Goal: Find specific page/section: Find specific page/section

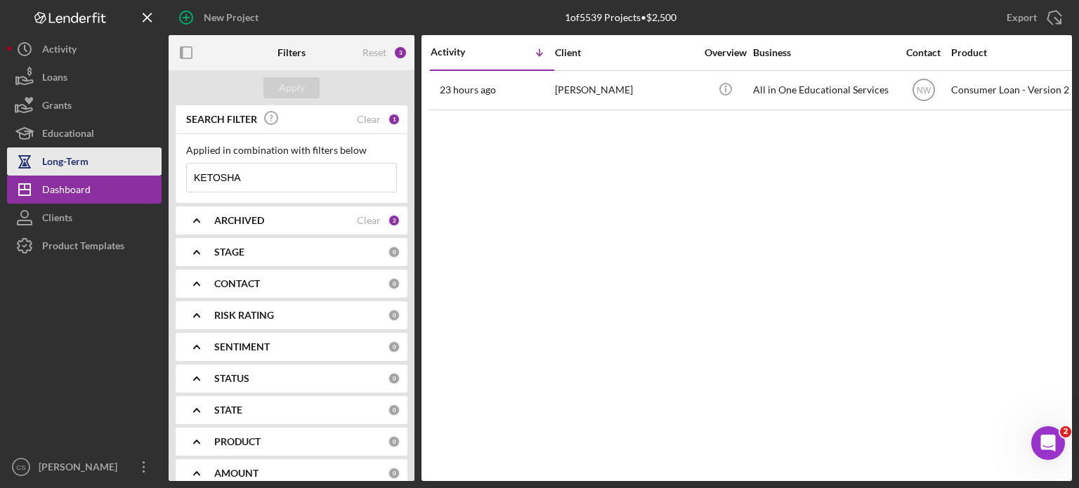
drag, startPoint x: 256, startPoint y: 181, endPoint x: 135, endPoint y: 167, distance: 121.6
click at [135, 167] on div "New Project 1 of 5539 Projects • $2,500 KETOSHA Export Icon/Export Filters Rese…" at bounding box center [539, 240] width 1065 height 481
click at [134, 167] on button "Long-Term" at bounding box center [84, 162] width 155 height 28
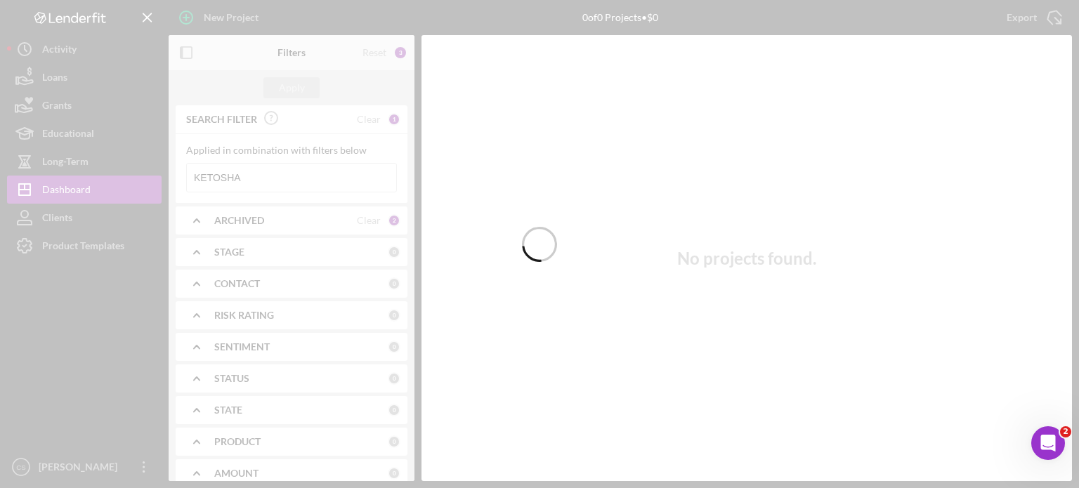
click at [247, 182] on div at bounding box center [539, 244] width 1079 height 488
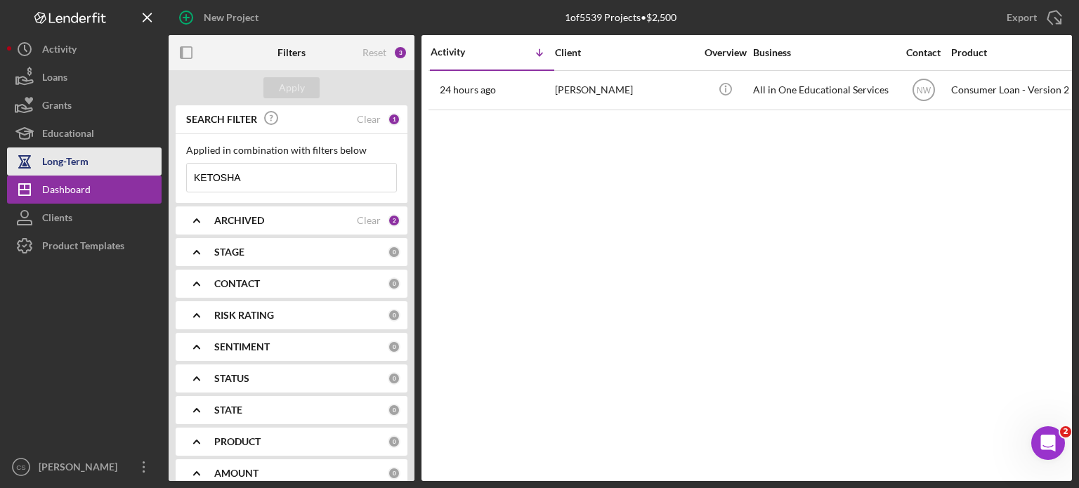
drag, startPoint x: 249, startPoint y: 176, endPoint x: 140, endPoint y: 148, distance: 113.1
click at [157, 168] on div "New Project 1 of 5539 Projects • $2,500 KETOSHA Export Icon/Export Filters Rese…" at bounding box center [539, 240] width 1065 height 481
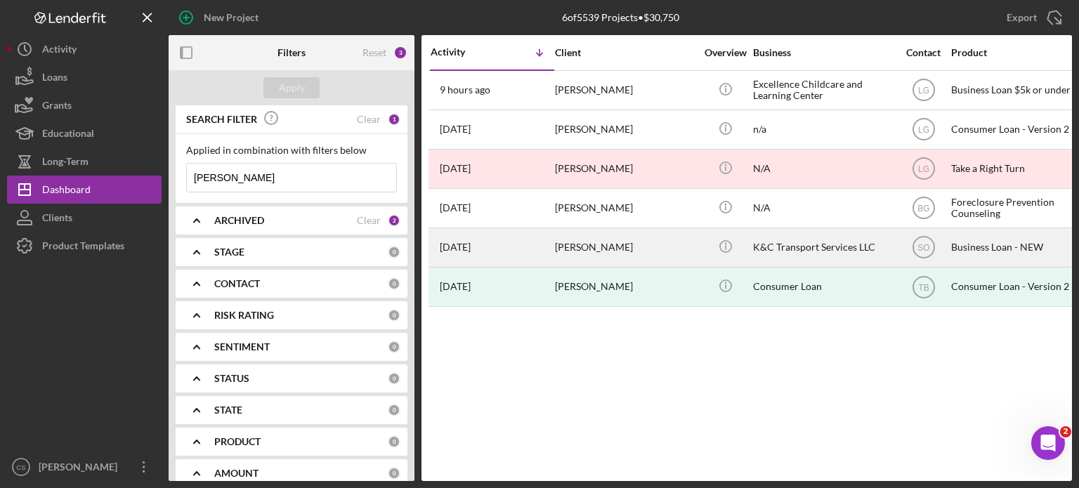
type input "[PERSON_NAME]"
click at [471, 245] on time "[DATE]" at bounding box center [455, 247] width 31 height 11
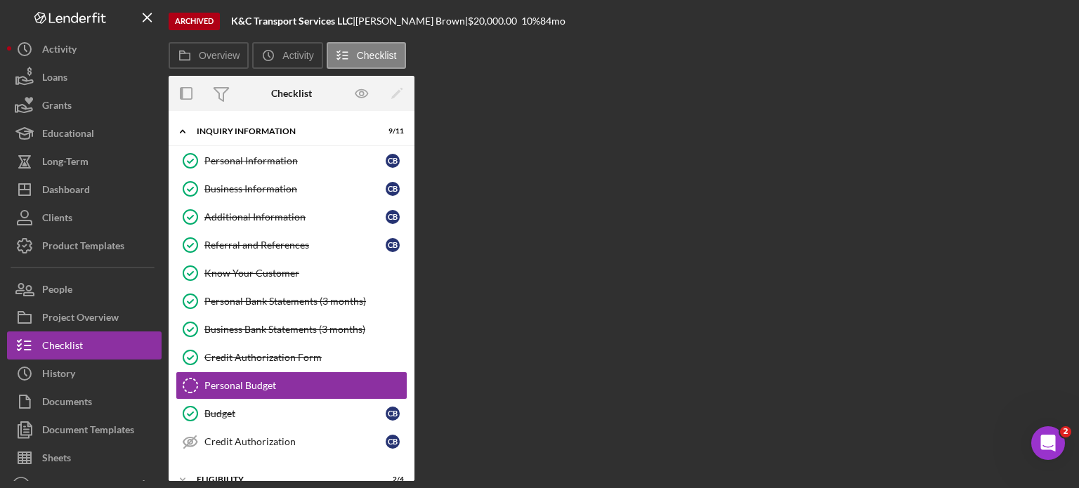
scroll to position [87, 0]
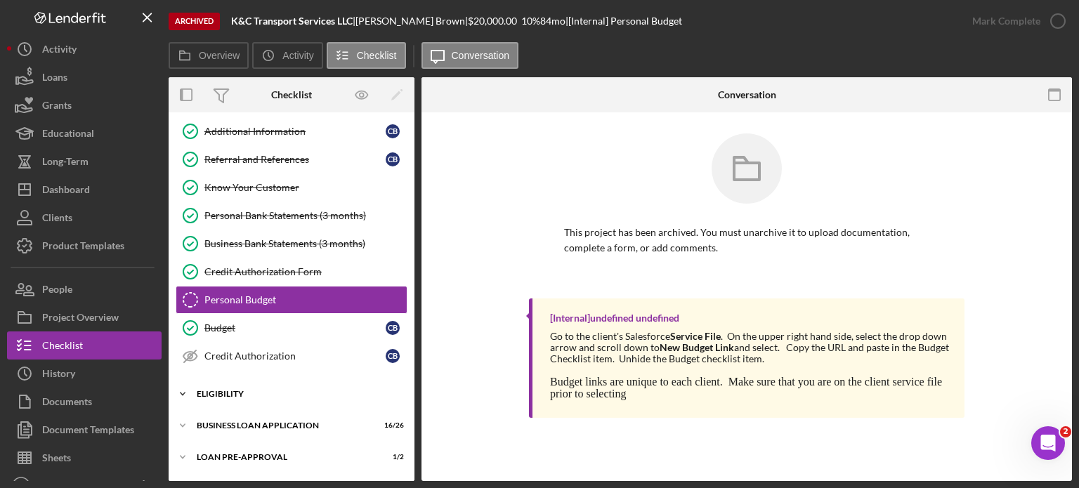
click at [188, 387] on icon "Icon/Expander" at bounding box center [183, 394] width 28 height 28
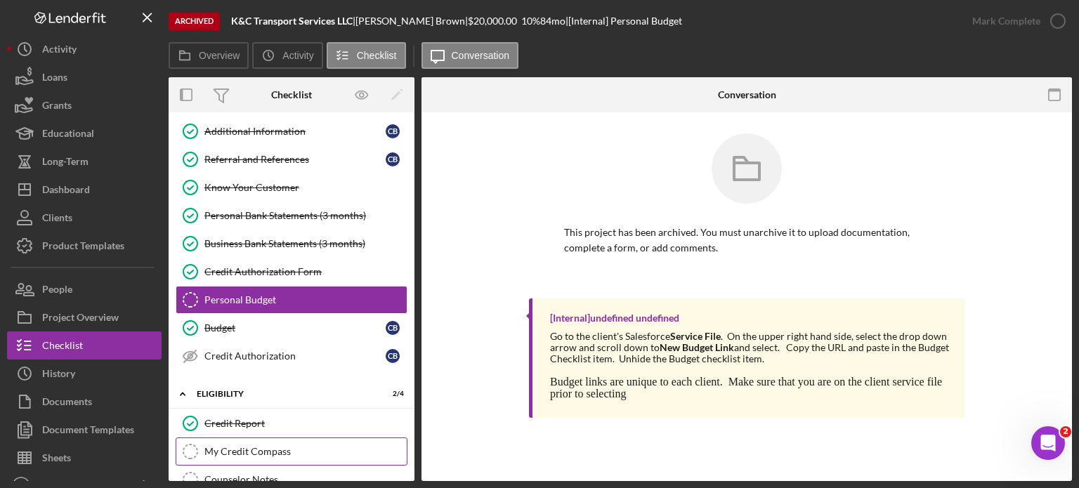
click at [204, 449] on div "My Credit Compass" at bounding box center [305, 451] width 202 height 11
